Goal: Information Seeking & Learning: Find specific fact

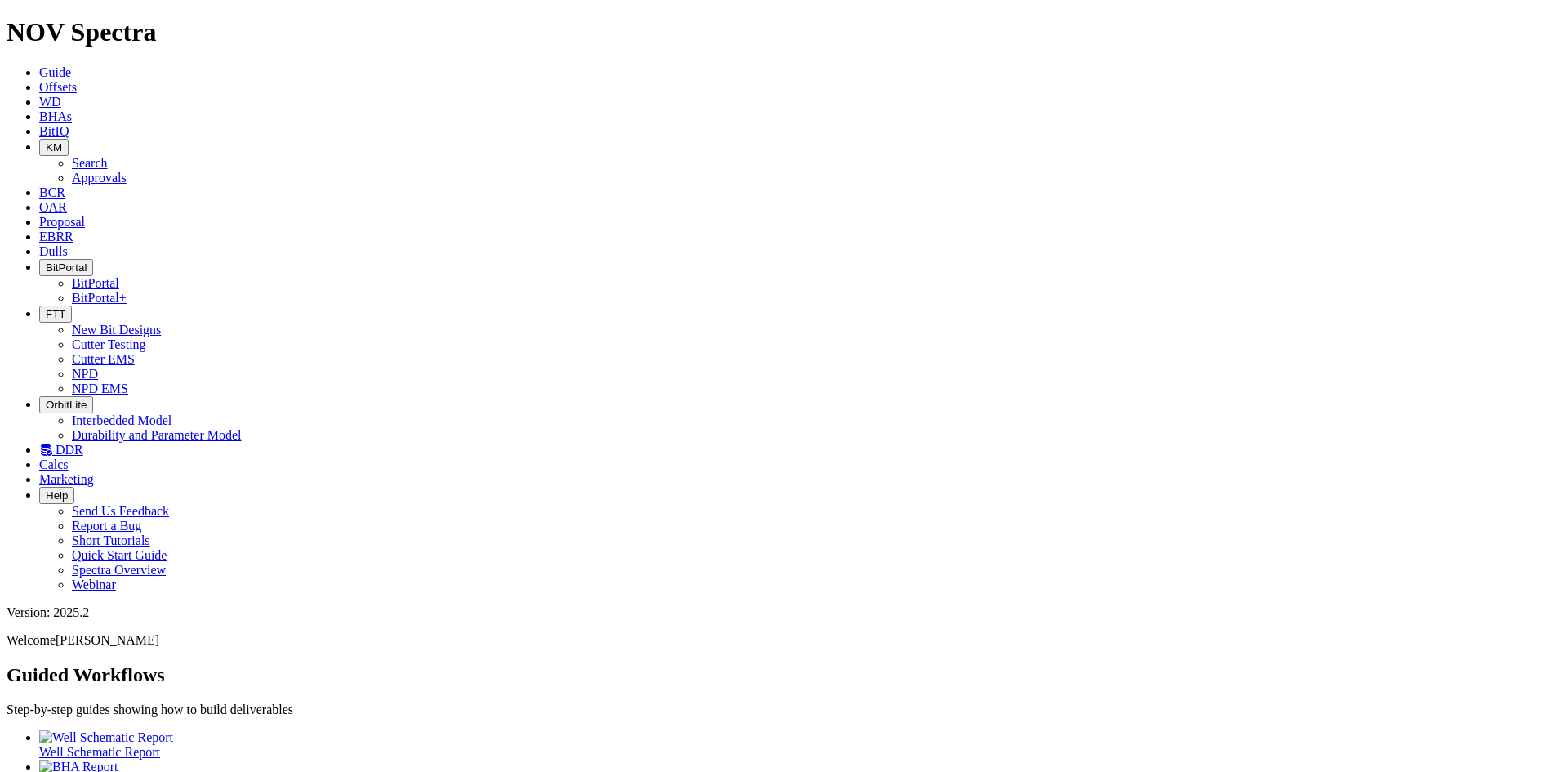
click at [77, 80] on link "Offsets" at bounding box center [58, 87] width 37 height 14
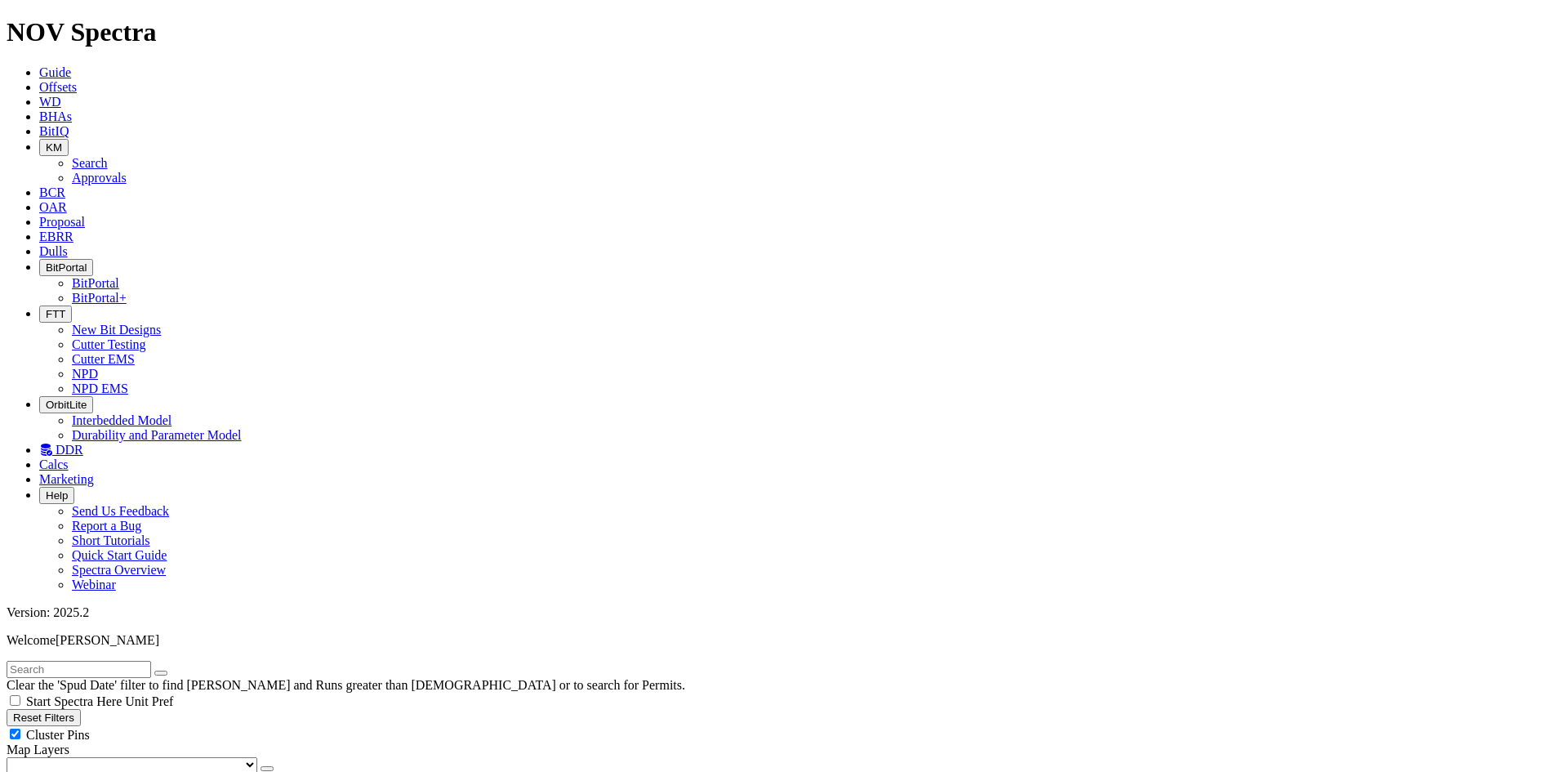
type input "[DATE]"
click at [267, 769] on icon "button" at bounding box center [267, 769] width 0 height 0
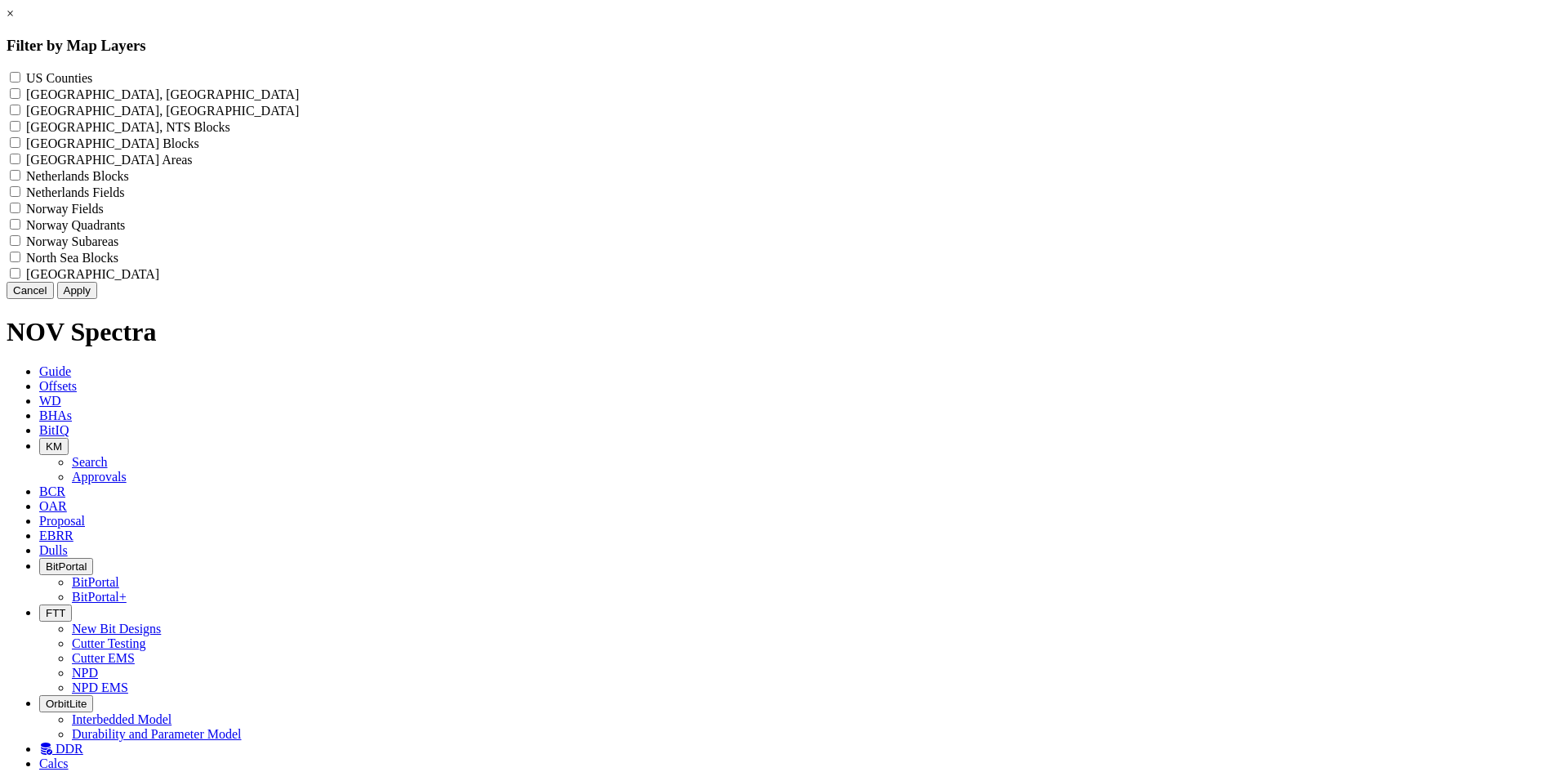
click at [687, 74] on div "US Counties - ()" at bounding box center [784, 77] width 1555 height 16
click at [20, 77] on Counties "US Counties - ()" at bounding box center [15, 77] width 11 height 11
checkbox Counties "true"
click at [97, 299] on button "Apply" at bounding box center [77, 290] width 40 height 17
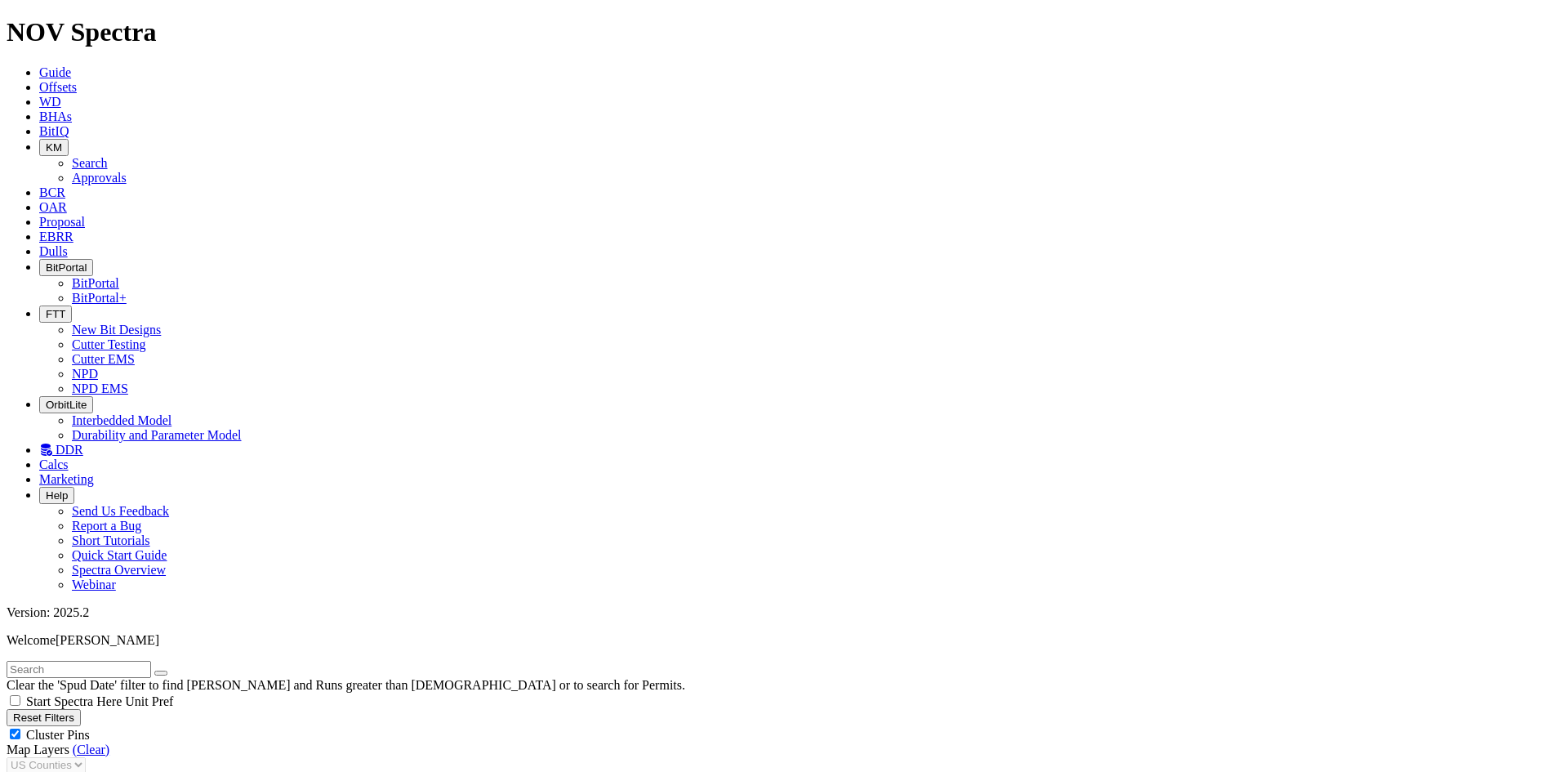
click at [90, 728] on span "Cluster Pins" at bounding box center [58, 735] width 63 height 14
checkbox input "false"
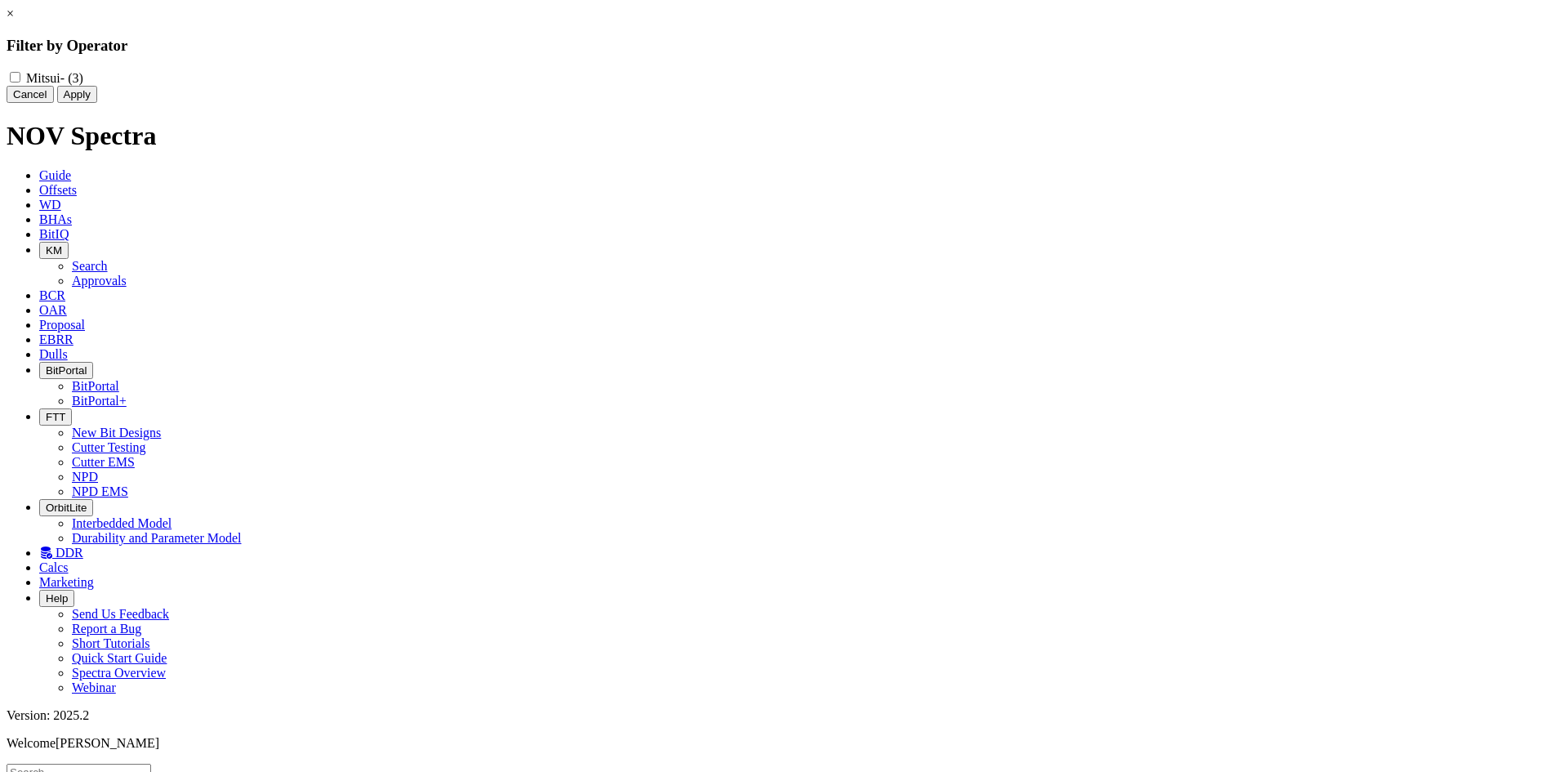
click at [20, 80] on input "Mitsui - (3)" at bounding box center [15, 77] width 11 height 11
checkbox input "true"
click at [97, 103] on button "Apply" at bounding box center [77, 94] width 40 height 17
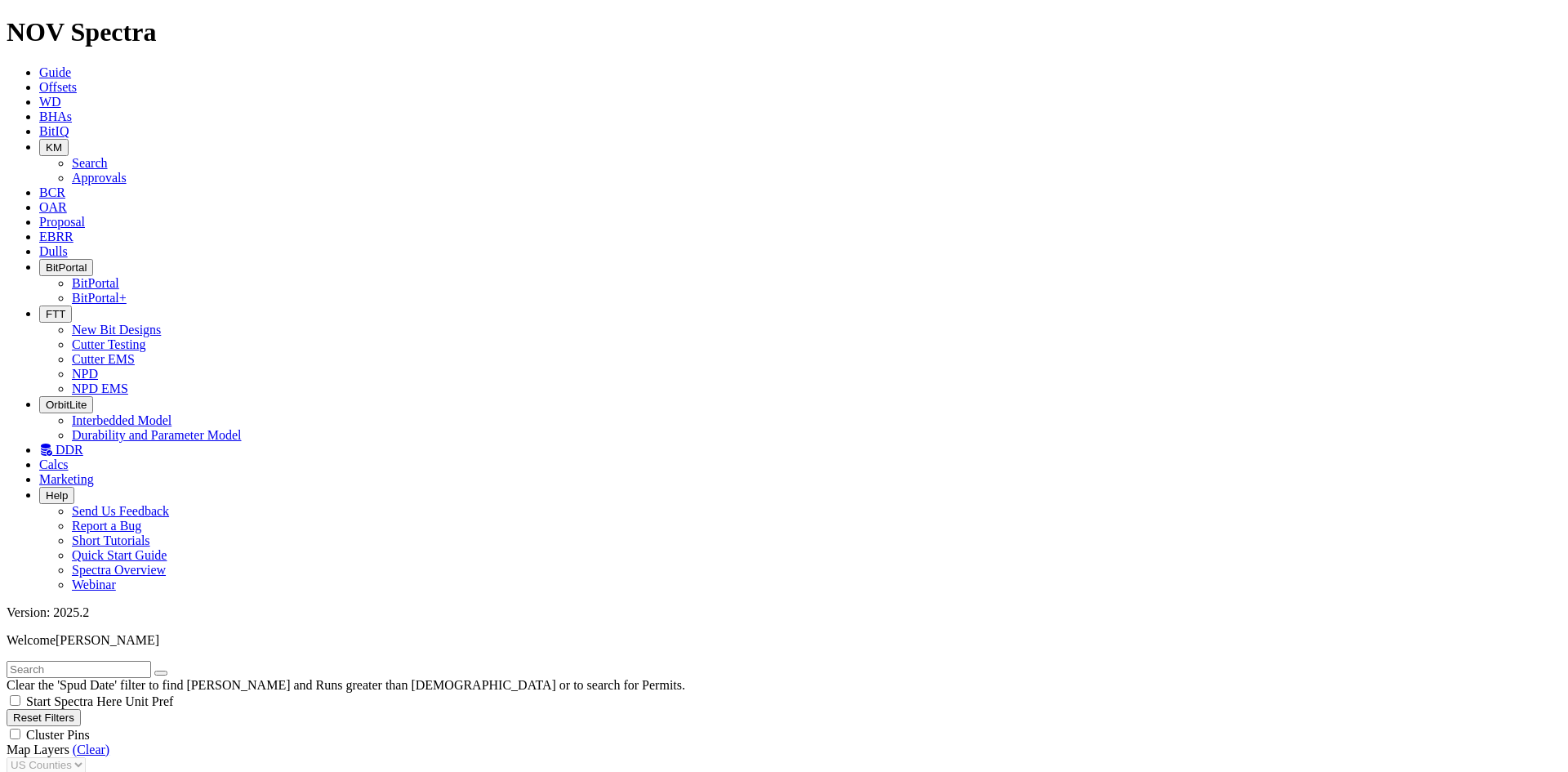
radio input "true"
radio input "false"
checkbox input "true"
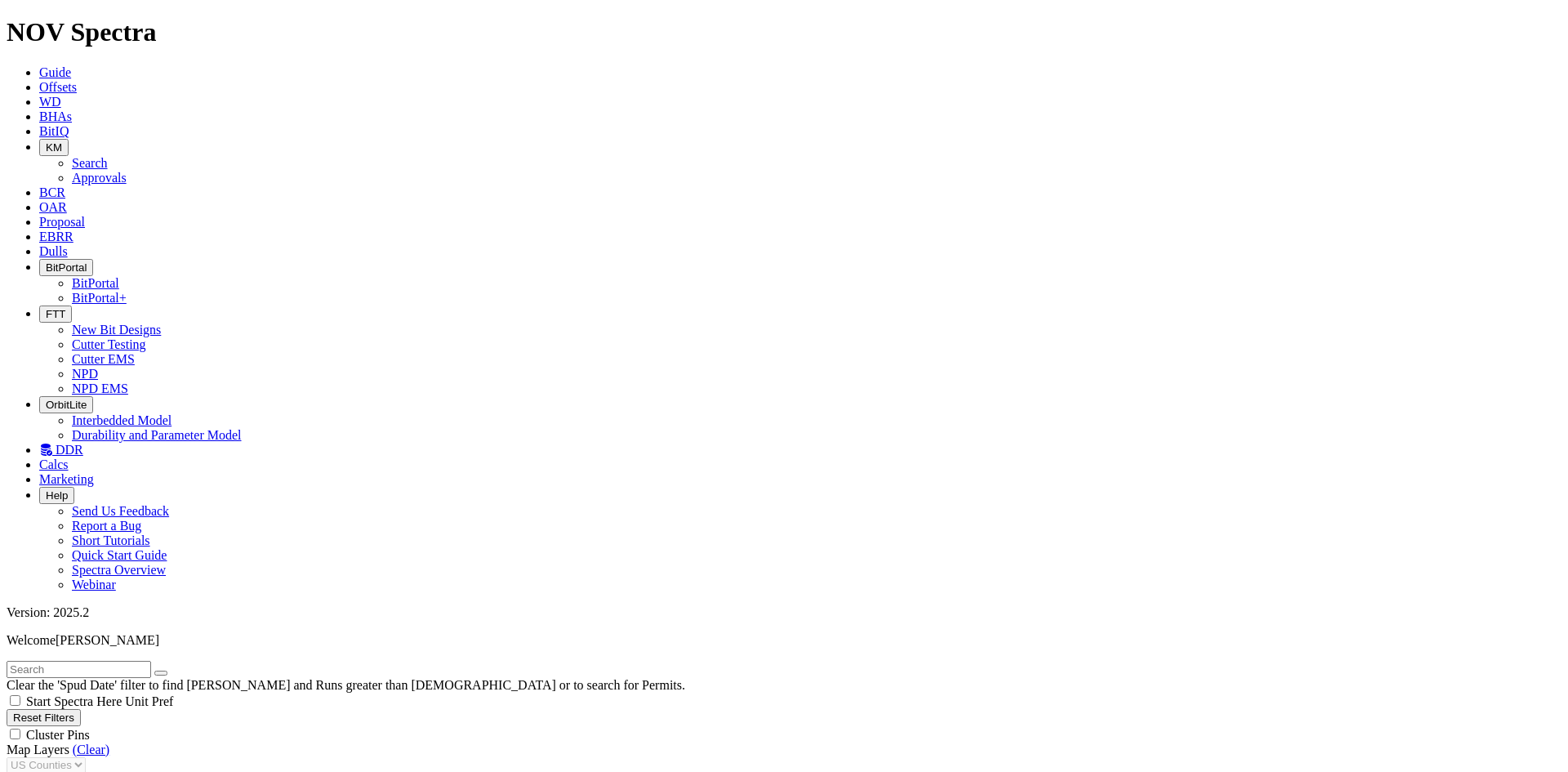
type input "[DATE]"
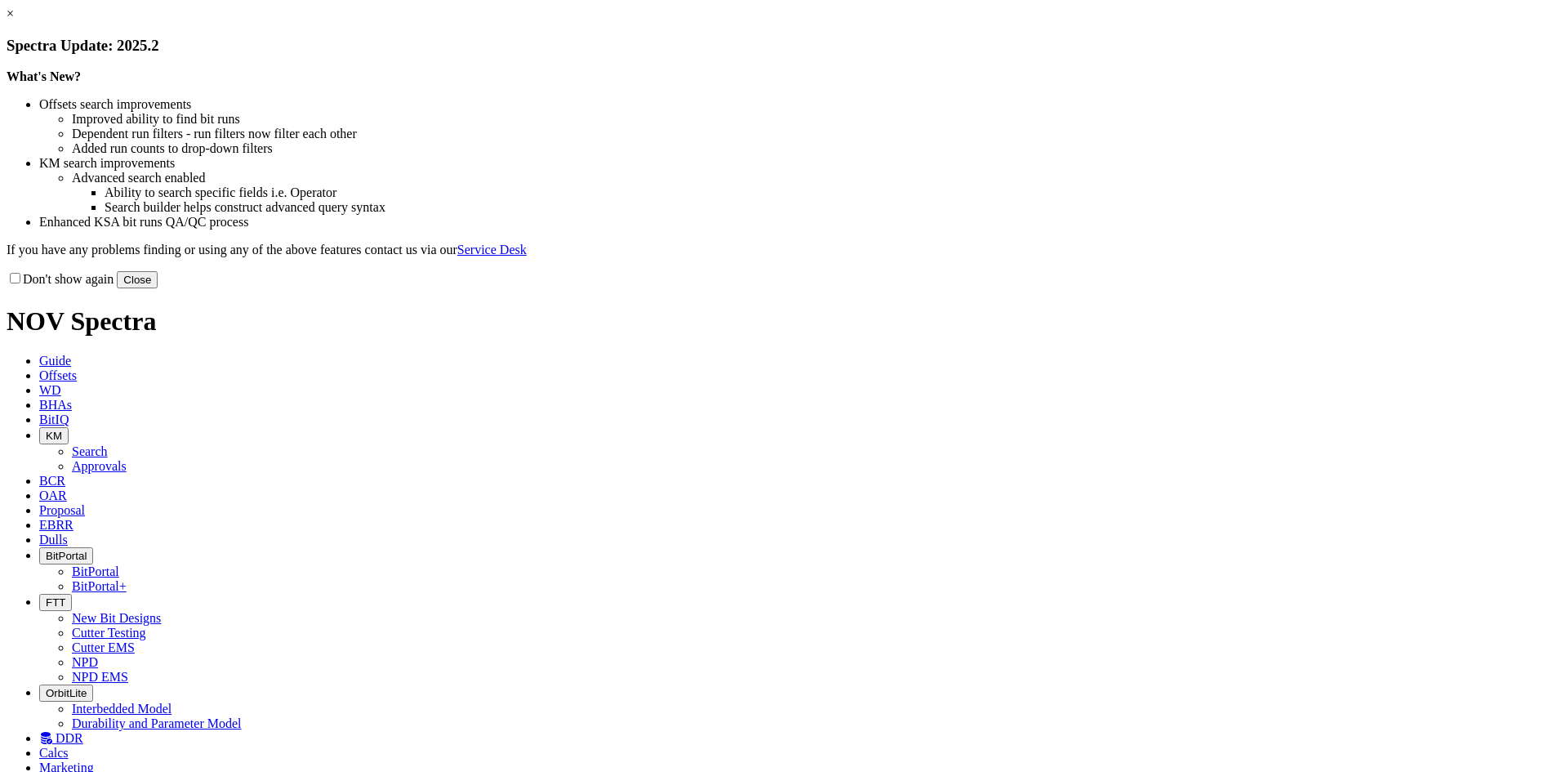
click at [157, 289] on button "Close" at bounding box center [137, 279] width 41 height 17
